Goal: Task Accomplishment & Management: Manage account settings

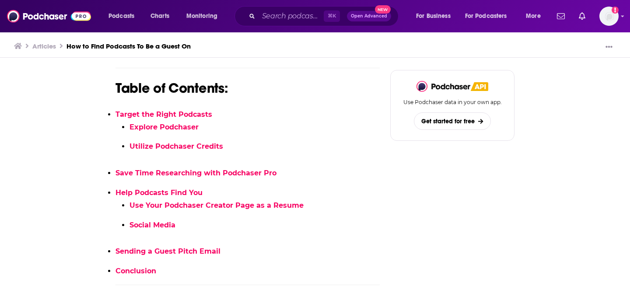
scroll to position [477, 0]
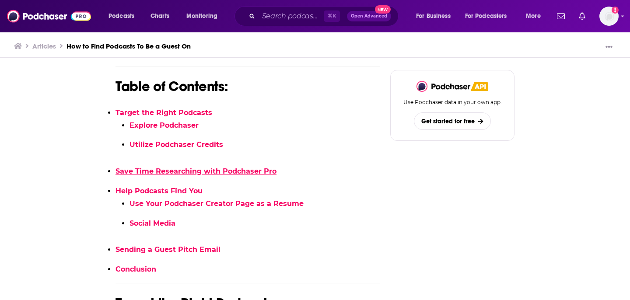
click at [224, 173] on link "Save Time Researching with Podchaser Pro" at bounding box center [195, 171] width 161 height 8
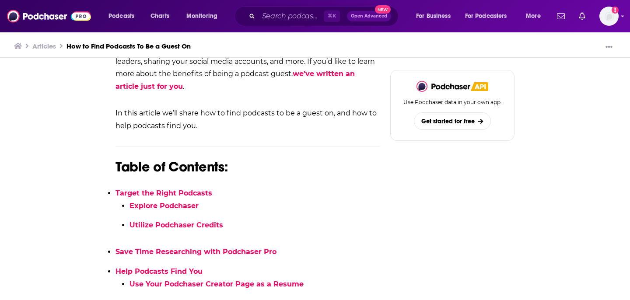
scroll to position [398, 0]
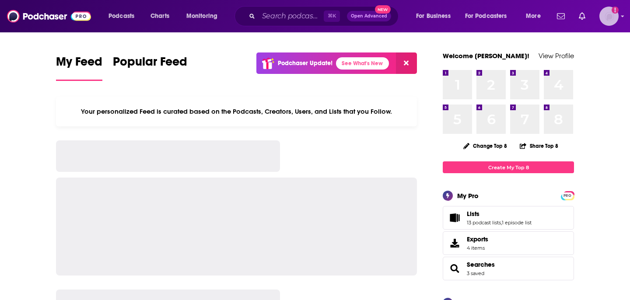
click at [601, 16] on img "Logged in as amandagibson" at bounding box center [608, 16] width 19 height 19
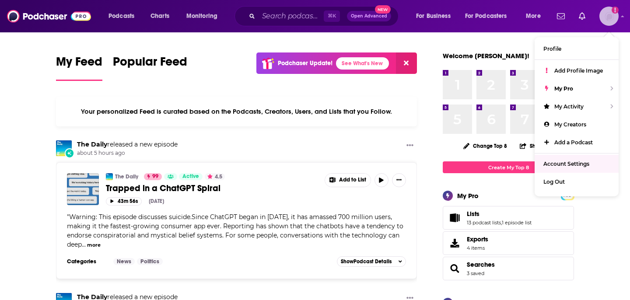
click at [575, 164] on span "Account Settings" at bounding box center [566, 164] width 46 height 7
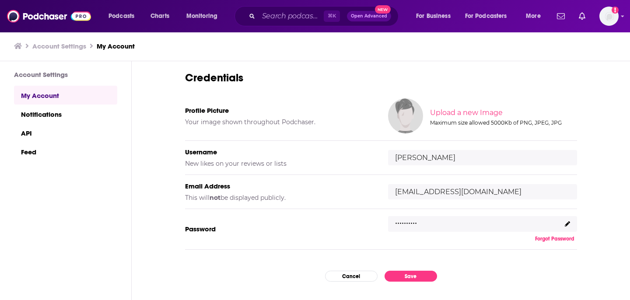
scroll to position [41, 0]
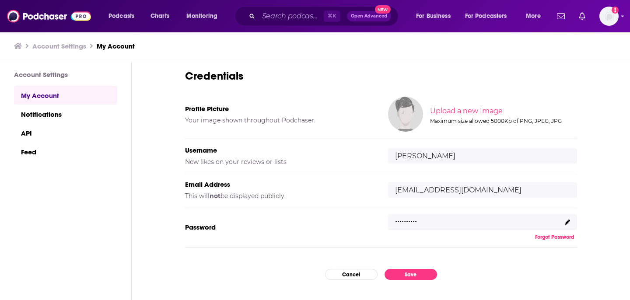
click at [447, 192] on input "[EMAIL_ADDRESS][DOMAIN_NAME]" at bounding box center [482, 189] width 189 height 15
click at [447, 192] on input "amandag@hannahcranstonmedia.com" at bounding box center [482, 189] width 189 height 15
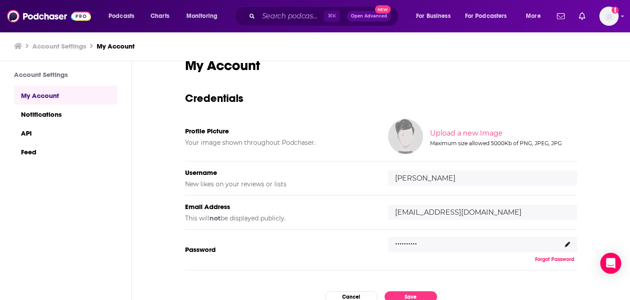
scroll to position [0, 0]
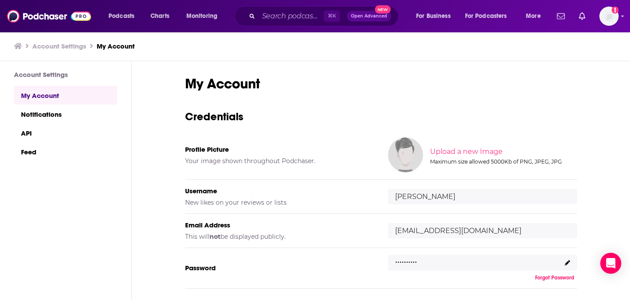
click at [481, 231] on input "amandag@hannahcranstonmedia.com" at bounding box center [482, 230] width 189 height 15
click at [481, 232] on input "amandag@hannahcranstonmedia.com" at bounding box center [482, 230] width 189 height 15
